Goal: Task Accomplishment & Management: Use online tool/utility

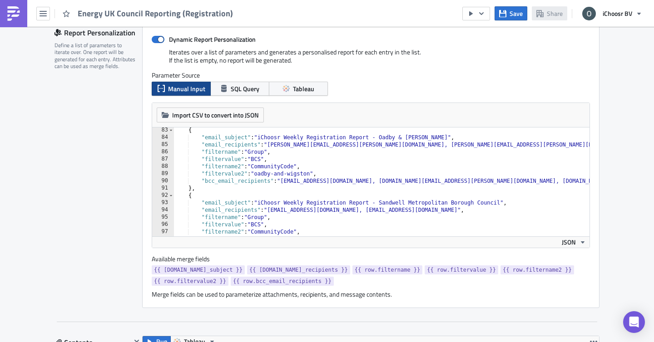
type textarea ""filtername2": "CommunityCode","
click at [331, 166] on div "{ "email_subject" : "iChoosr Weekly Registration Report - Oadby & Wigston" , "e…" at bounding box center [505, 189] width 664 height 124
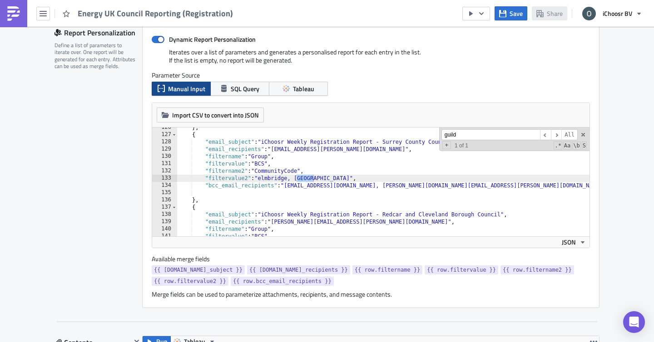
type input "guild"
click at [326, 178] on div "} , { "email_subject" : "iChoosr Weekly Registration Report - Surrey County Cou…" at bounding box center [509, 186] width 664 height 124
click at [332, 177] on div "} , { "email_subject" : "iChoosr Weekly Registration Report - Surrey County Cou…" at bounding box center [509, 186] width 664 height 124
paste textarea "epsom-and-ewell"
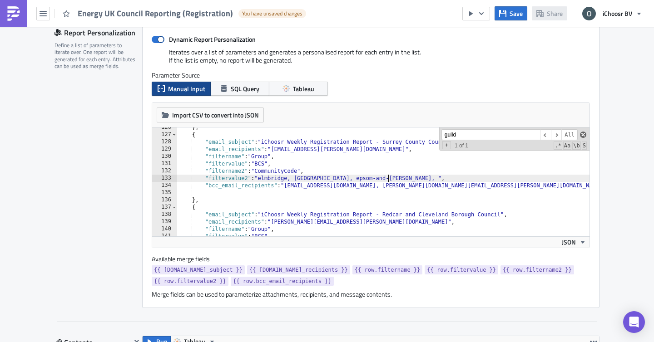
click at [584, 136] on span at bounding box center [583, 135] width 6 height 6
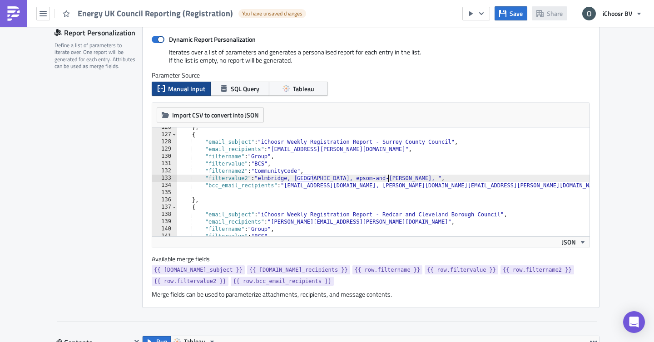
click at [303, 178] on div "} , { "email_subject" : "iChoosr Weekly Registration Report - Surrey County Cou…" at bounding box center [509, 186] width 664 height 124
click at [384, 178] on div "} , { "email_subject" : "iChoosr Weekly Registration Report - Surrey County Cou…" at bounding box center [509, 186] width 664 height 124
click at [386, 181] on div "} , { "email_subject" : "iChoosr Weekly Registration Report - Surrey County Cou…" at bounding box center [509, 186] width 664 height 124
paste textarea "mole-valley"
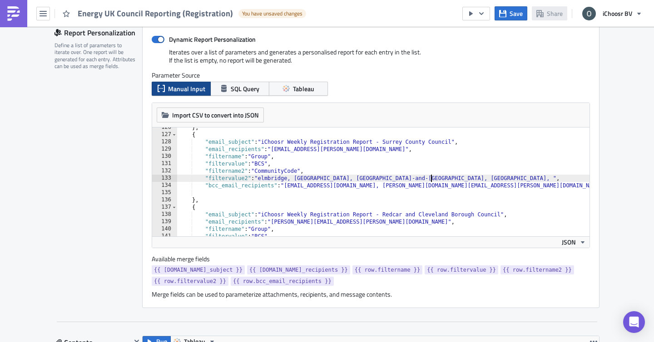
paste textarea "reigate-and-banstead"
paste textarea "runnymede"
paste textarea "spelthorne"
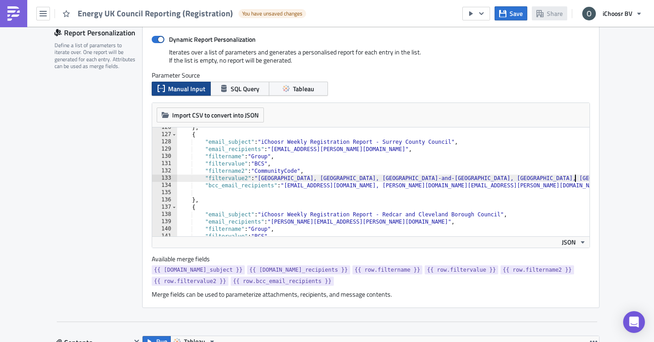
scroll to position [0, 33]
click at [577, 178] on div "} , { "email_subject" : "iChoosr Weekly Registration Report - Surrey County Cou…" at bounding box center [509, 186] width 664 height 124
paste textarea "surrey"
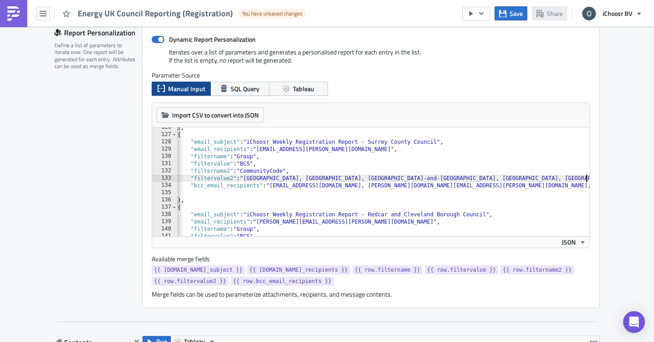
scroll to position [0, 18]
paste textarea "surrey-heath"
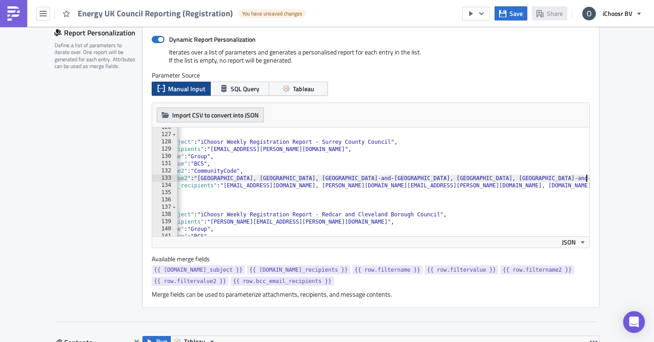
scroll to position [0, 64]
paste textarea "tandridge"
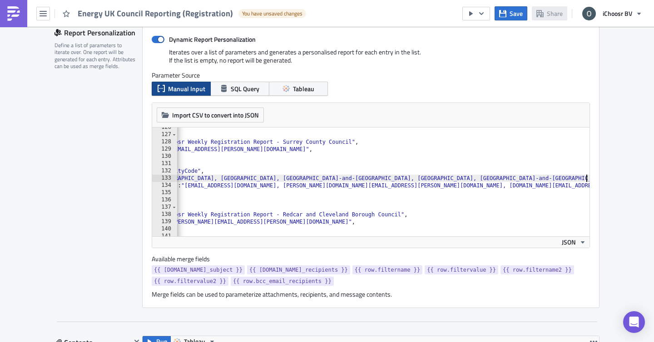
scroll to position [0, 99]
paste textarea "waverley"
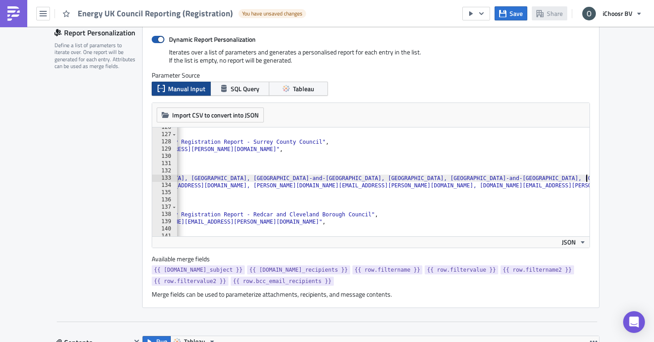
scroll to position [0, 132]
paste textarea "woking"
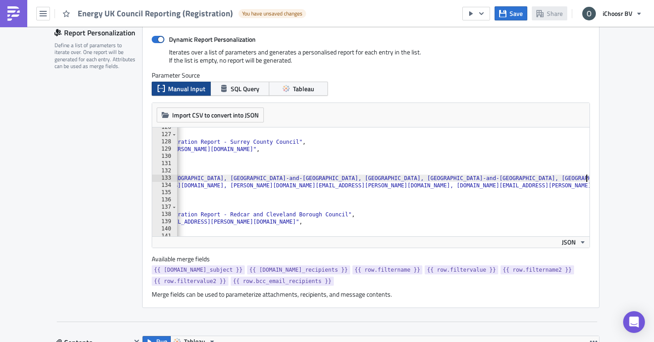
scroll to position [0, 152]
click at [519, 11] on span "Save" at bounding box center [515, 14] width 13 height 10
click at [487, 12] on button "button" at bounding box center [476, 14] width 28 height 14
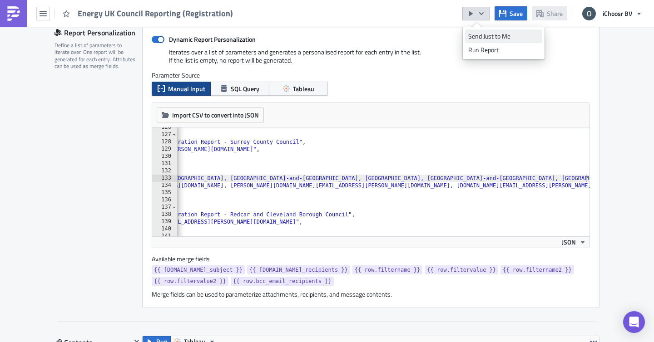
click at [489, 33] on div "Send Just to Me" at bounding box center [503, 36] width 71 height 9
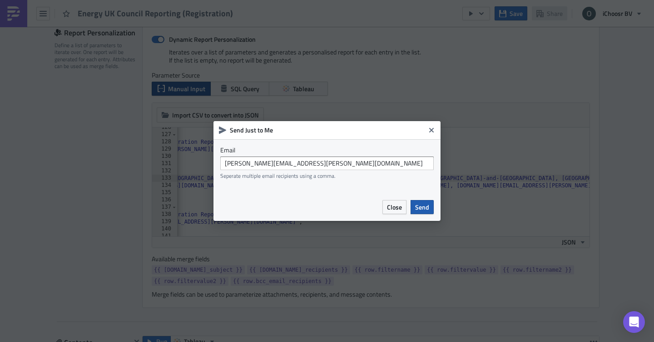
click at [430, 210] on button "Send" at bounding box center [421, 207] width 23 height 14
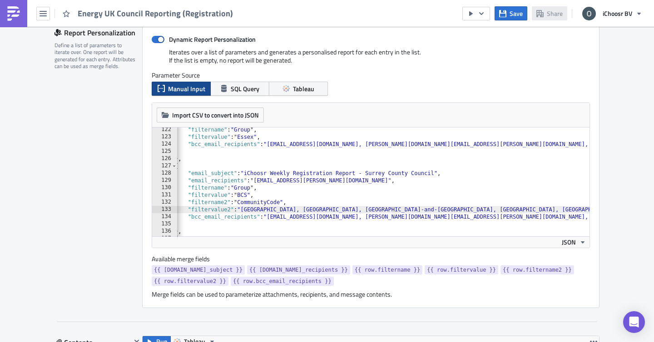
scroll to position [0, 13]
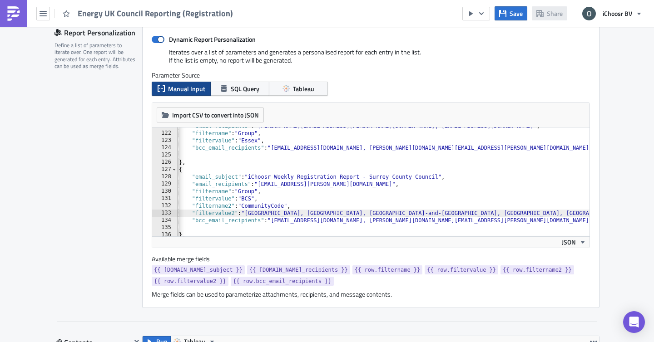
click at [168, 214] on div "133" at bounding box center [164, 213] width 25 height 7
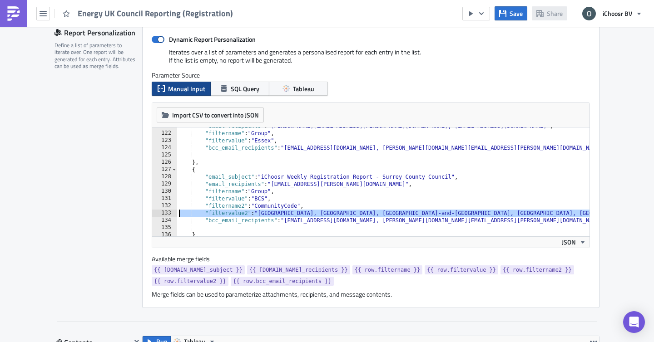
click at [302, 217] on div ""email_recipients" : "Rachel.Porter@essex.gov.uk, Charlotte.Farrant@essex.gov.u…" at bounding box center [509, 185] width 664 height 124
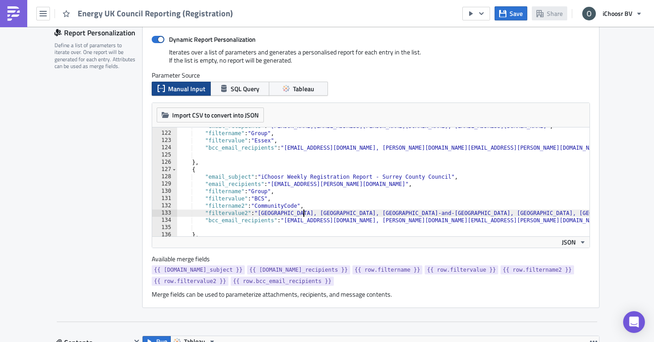
click at [296, 217] on div ""email_recipients" : "Rachel.Porter@essex.gov.uk, Charlotte.Farrant@essex.gov.u…" at bounding box center [509, 185] width 664 height 124
click at [330, 213] on div ""email_recipients" : "Rachel.Porter@essex.gov.uk, Charlotte.Farrant@essex.gov.u…" at bounding box center [509, 185] width 664 height 124
click at [381, 213] on div ""email_recipients" : "Rachel.Porter@essex.gov.uk, Charlotte.Farrant@essex.gov.u…" at bounding box center [509, 185] width 664 height 124
click at [420, 213] on div ""email_recipients" : "Rachel.Porter@essex.gov.uk, Charlotte.Farrant@essex.gov.u…" at bounding box center [509, 185] width 664 height 124
click at [489, 213] on div ""email_recipients" : "Rachel.Porter@essex.gov.uk, Charlotte.Farrant@essex.gov.u…" at bounding box center [509, 185] width 664 height 124
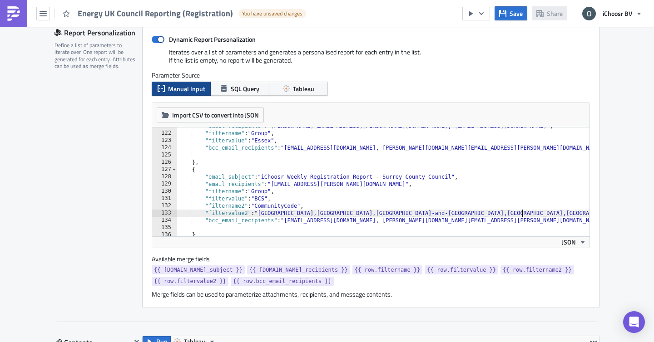
click at [522, 213] on div ""email_recipients" : "Rachel.Porter@essex.gov.uk, Charlotte.Farrant@essex.gov.u…" at bounding box center [509, 185] width 664 height 124
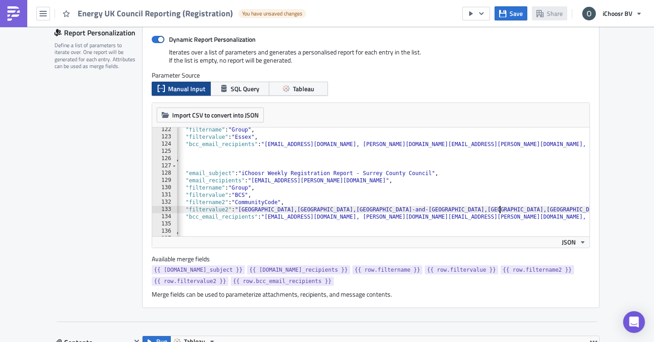
click at [539, 211] on div ""filtername" : "Group" , "filtervalue" : "Essex" , "bcc_email_recipients" : "la…" at bounding box center [490, 188] width 664 height 124
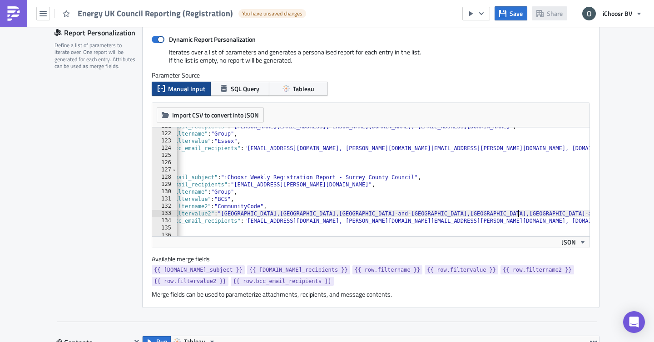
scroll to position [0, 40]
click at [541, 217] on div ""email_recipients" : "Rachel.Porter@essex.gov.uk, Charlotte.Farrant@essex.gov.u…" at bounding box center [470, 185] width 664 height 124
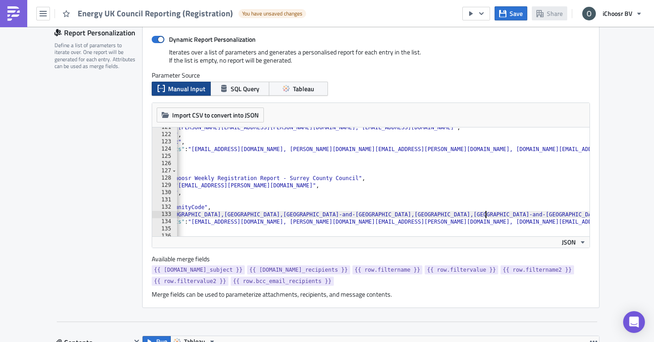
scroll to position [0, 100]
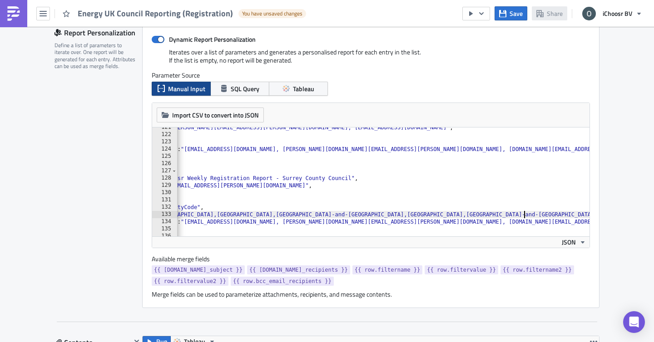
click at [524, 216] on div ""email_recipients" : "Rachel.Porter@essex.gov.uk, Charlotte.Farrant@essex.gov.u…" at bounding box center [409, 186] width 664 height 124
click at [556, 215] on div ""email_recipients" : "Rachel.Porter@essex.gov.uk, Charlotte.Farrant@essex.gov.u…" at bounding box center [409, 186] width 664 height 124
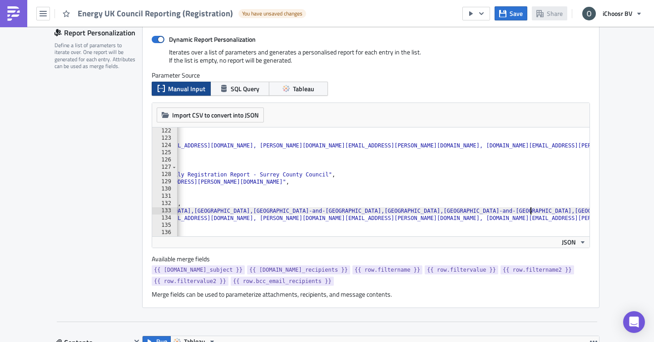
scroll to position [0, 124]
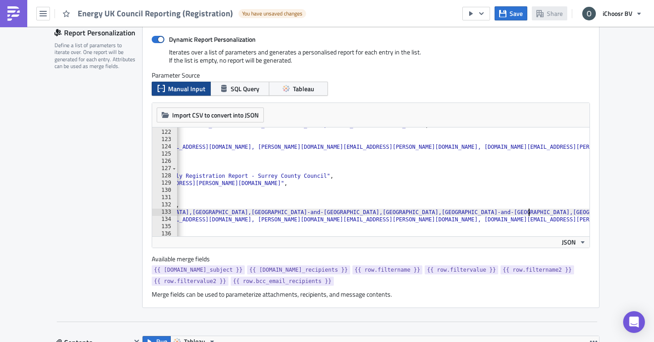
click at [561, 214] on div ""email_recipients" : "Rachel.Porter@essex.gov.uk, Charlotte.Farrant@essex.gov.u…" at bounding box center [385, 184] width 664 height 124
type textarea ""filtervalue2": "elmbridge,guildford,epsom-and-ewell,mole-valley,reigate-and-ba…"
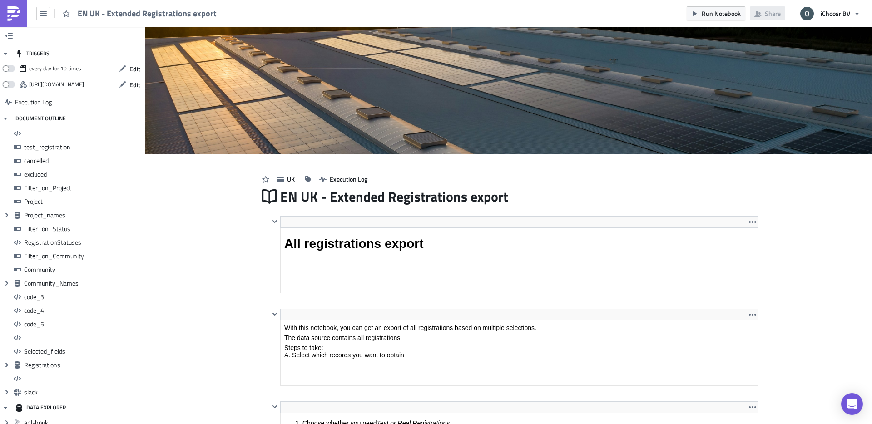
scroll to position [104, 488]
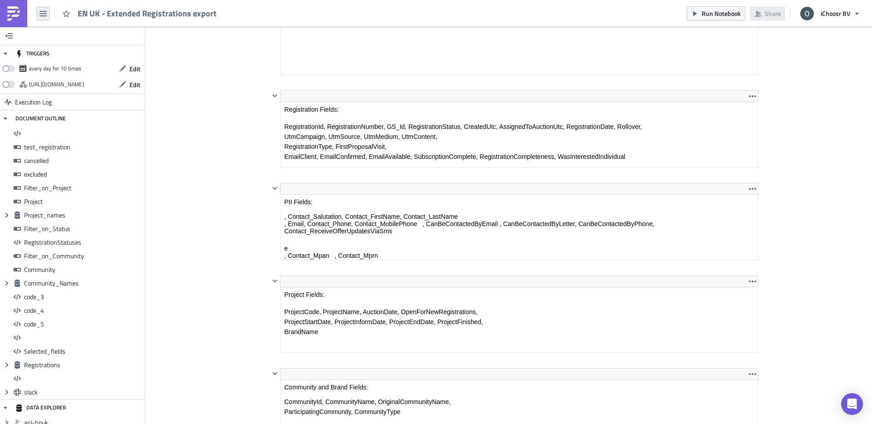
click at [41, 12] on icon "button" at bounding box center [43, 13] width 7 height 7
click at [20, 7] on img at bounding box center [13, 13] width 15 height 15
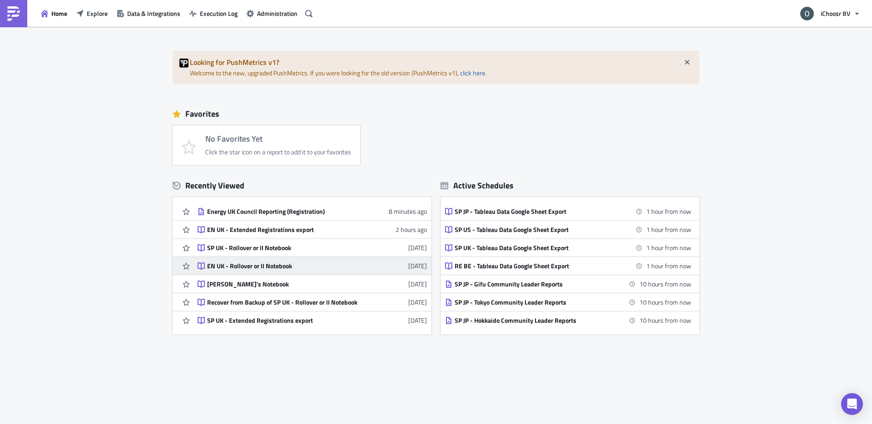
click at [258, 264] on div "EN UK - Rollover or II Notebook" at bounding box center [286, 266] width 159 height 8
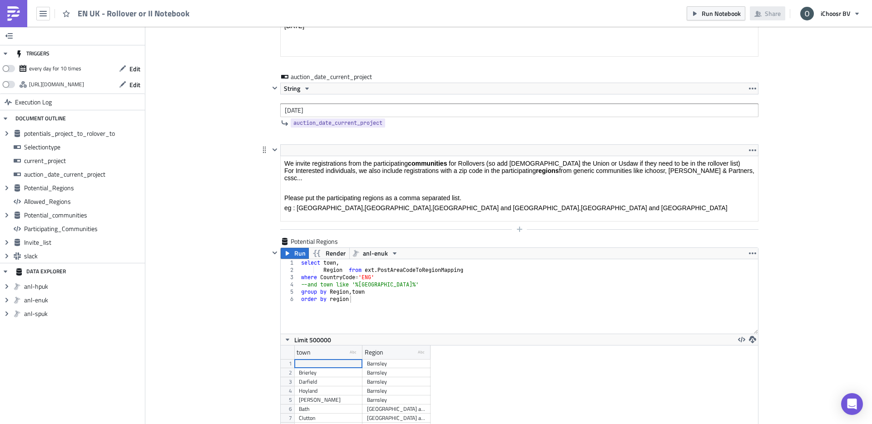
scroll to position [1596, 0]
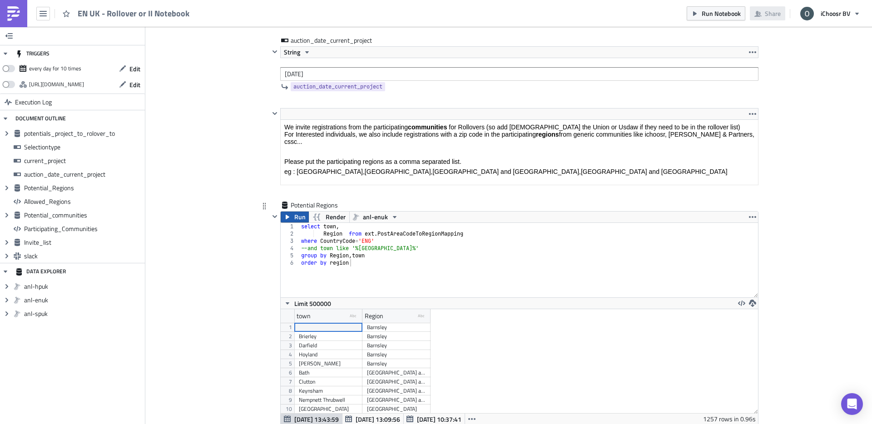
click at [289, 219] on icon "button" at bounding box center [287, 216] width 7 height 7
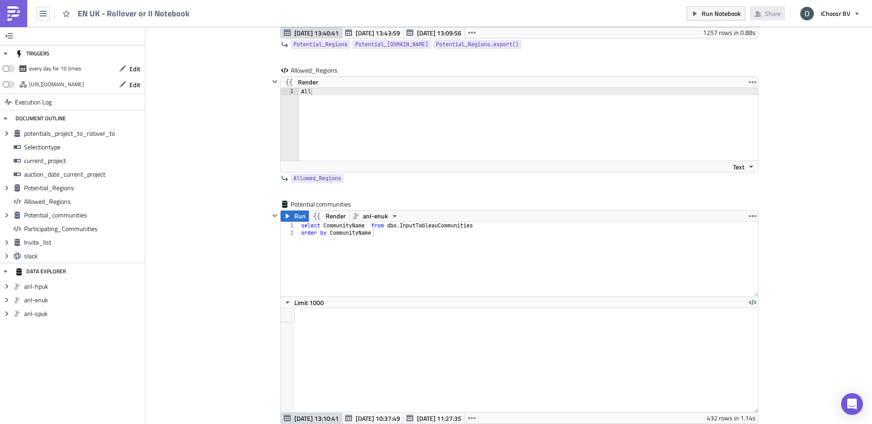
scroll to position [2058, 0]
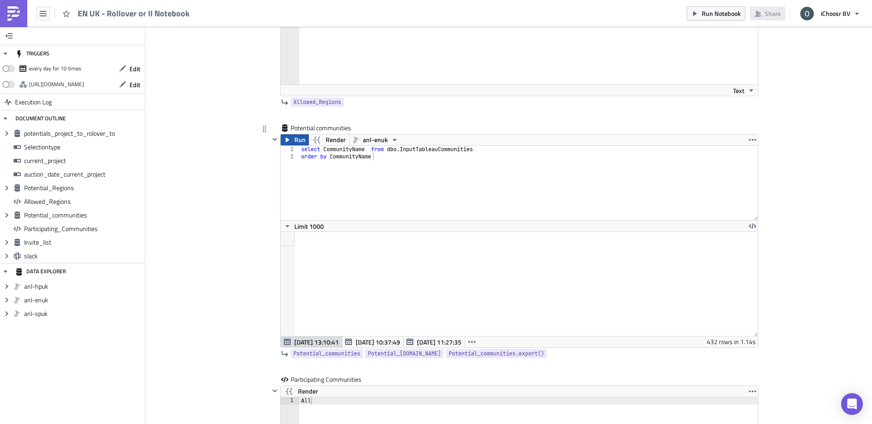
click at [288, 142] on icon "button" at bounding box center [287, 139] width 7 height 7
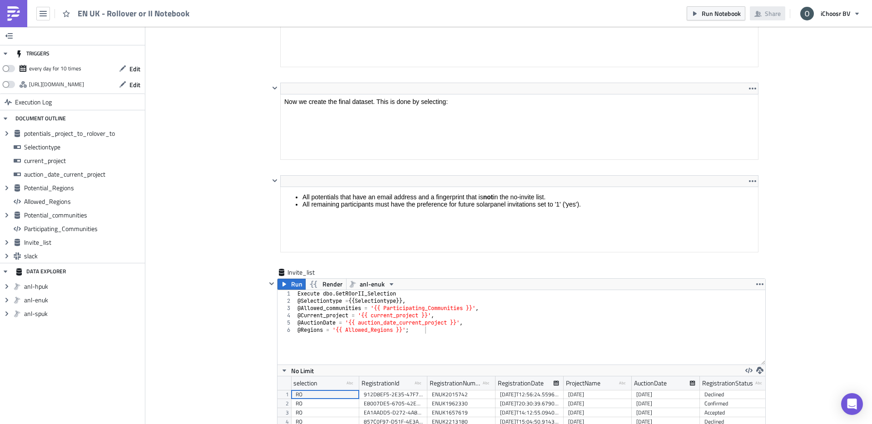
scroll to position [2903, 0]
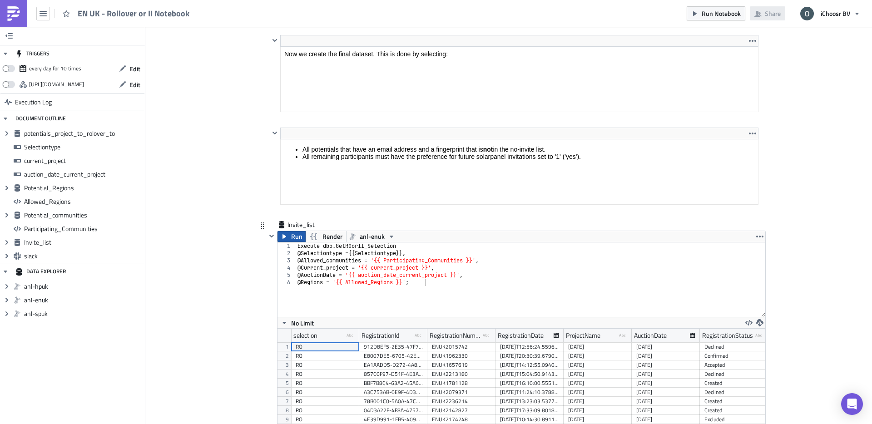
click at [281, 236] on icon "button" at bounding box center [284, 236] width 7 height 7
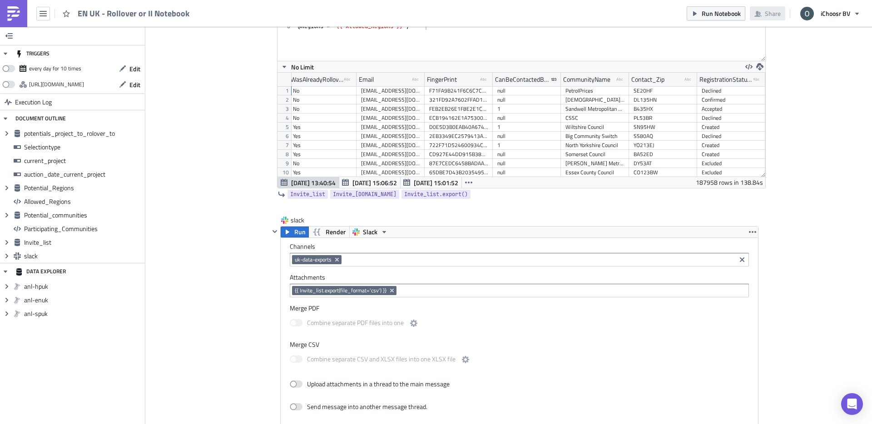
scroll to position [3094, 0]
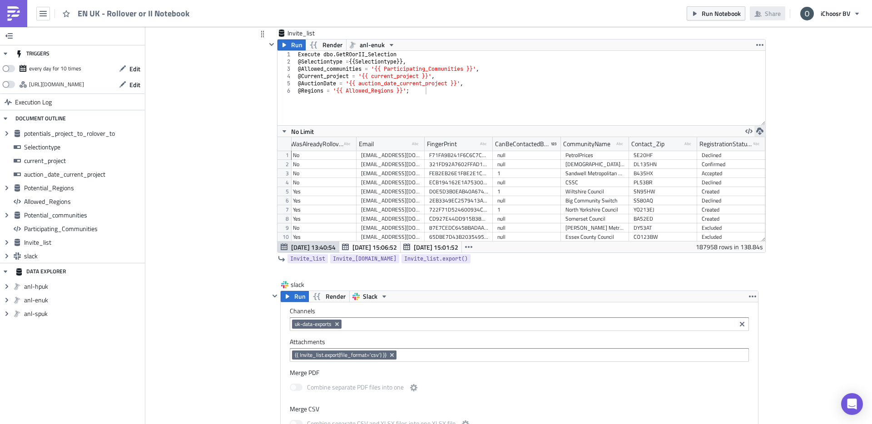
click at [762, 132] on icon "button" at bounding box center [759, 131] width 7 height 7
click at [766, 98] on div "CSV" at bounding box center [795, 96] width 71 height 9
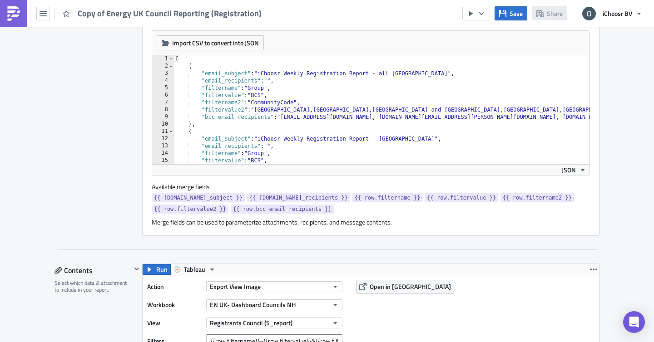
scroll to position [255, 0]
